Goal: Information Seeking & Learning: Learn about a topic

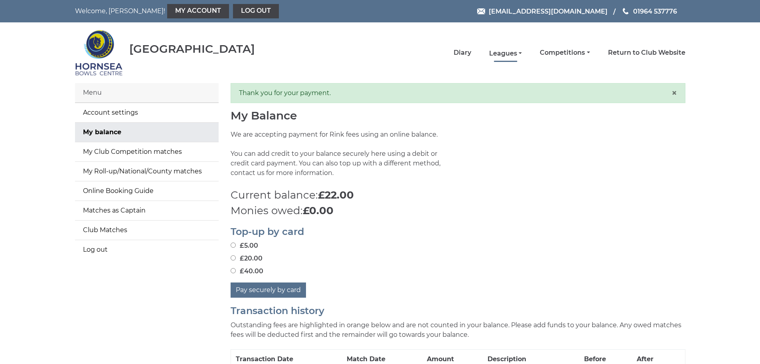
click at [510, 53] on link "Leagues" at bounding box center [505, 53] width 33 height 9
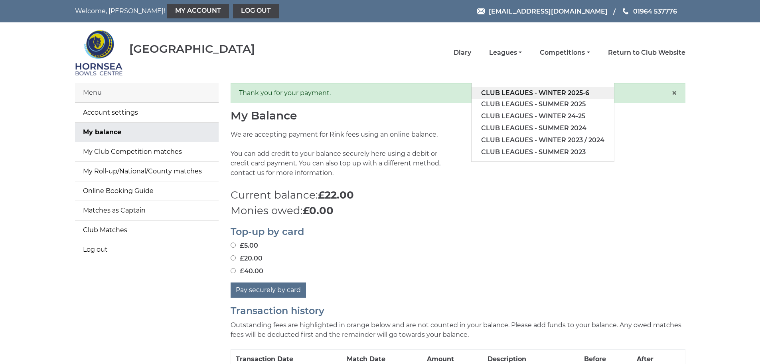
click at [552, 92] on link "Club leagues - Winter 2025-6" at bounding box center [543, 93] width 142 height 12
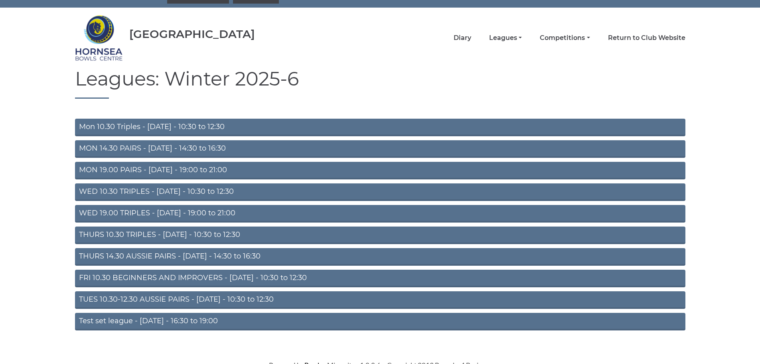
scroll to position [21, 0]
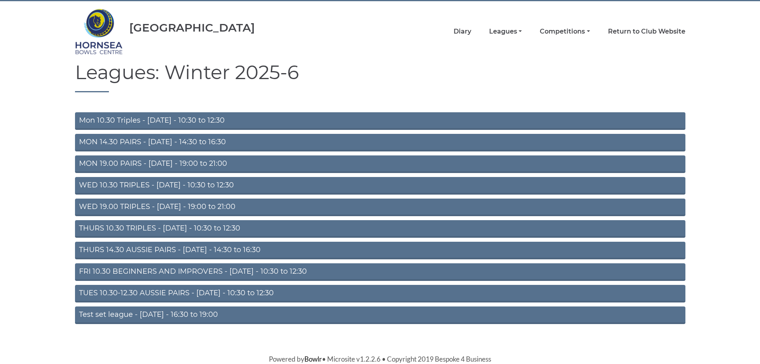
click at [200, 269] on link "FRI 10.30 BEGINNERS AND IMPROVERS - Friday - 10:30 to 12:30" at bounding box center [380, 272] width 611 height 18
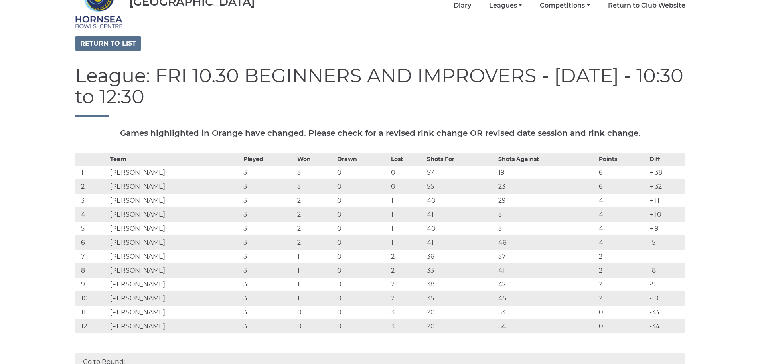
scroll to position [40, 0]
